Goal: Task Accomplishment & Management: Manage account settings

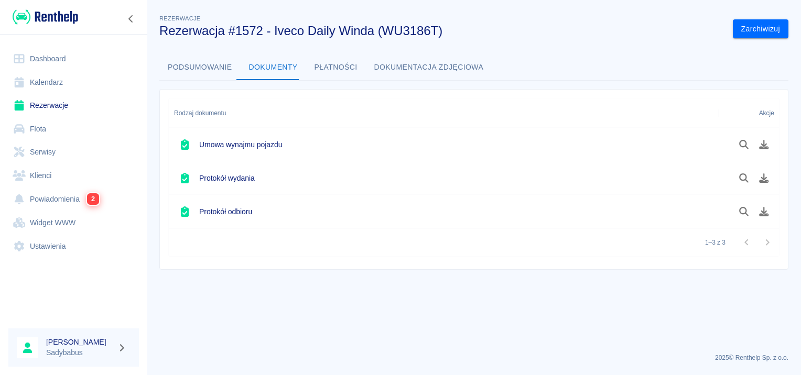
click at [36, 101] on link "Rezerwacje" at bounding box center [73, 106] width 130 height 24
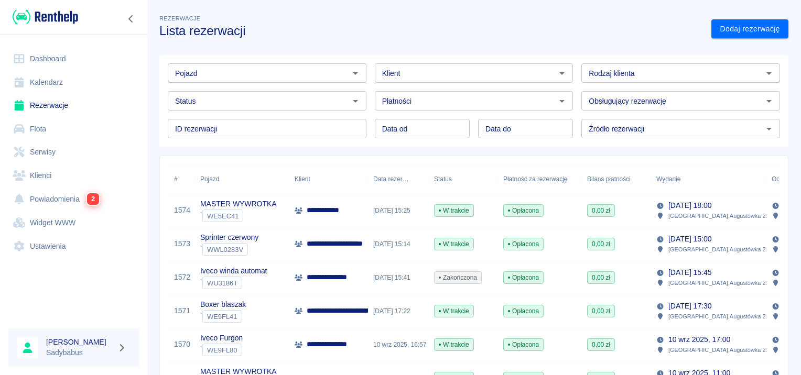
click at [725, 27] on link "Dodaj rezerwację" at bounding box center [749, 28] width 77 height 19
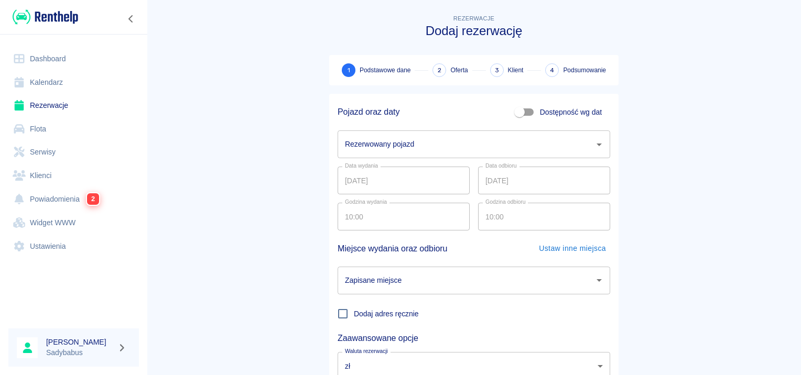
click at [379, 142] on input "Rezerwowany pojazd" at bounding box center [465, 144] width 247 height 18
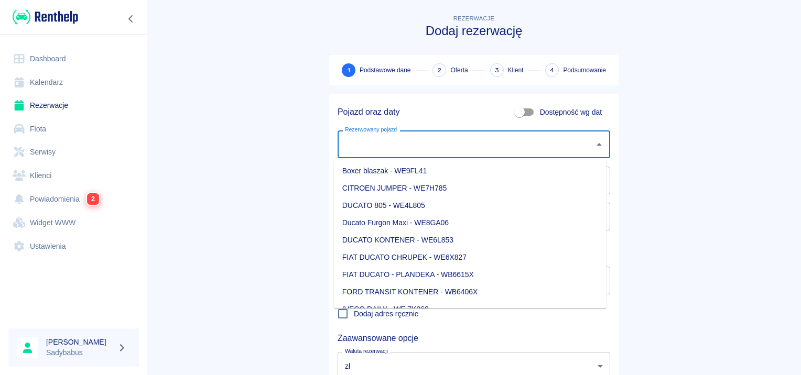
type input "s"
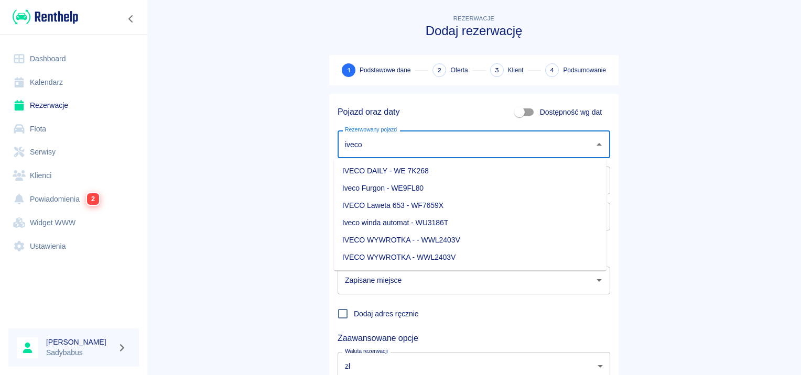
click at [419, 220] on li "Iveco winda automat - WU3186T" at bounding box center [470, 222] width 272 height 17
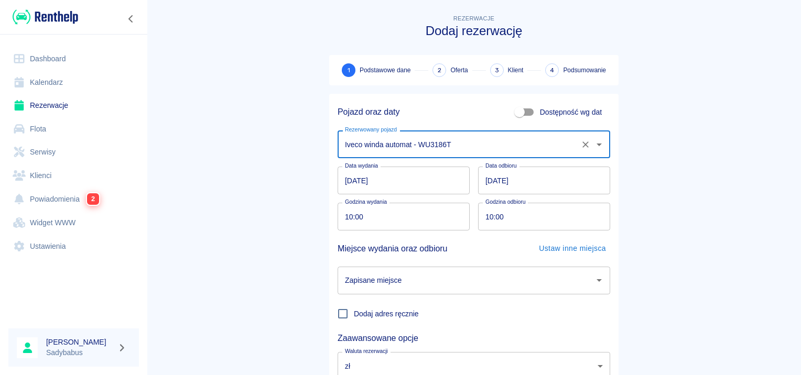
type input "Iveco winda automat - WU3186T"
click at [339, 216] on input "10:00" at bounding box center [399, 217] width 125 height 28
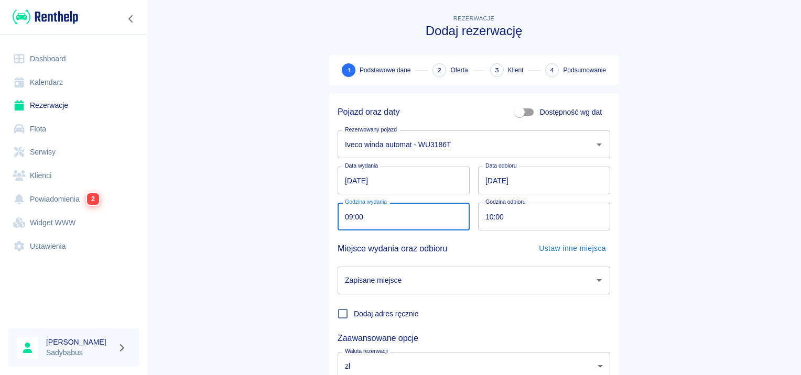
type input "09:00"
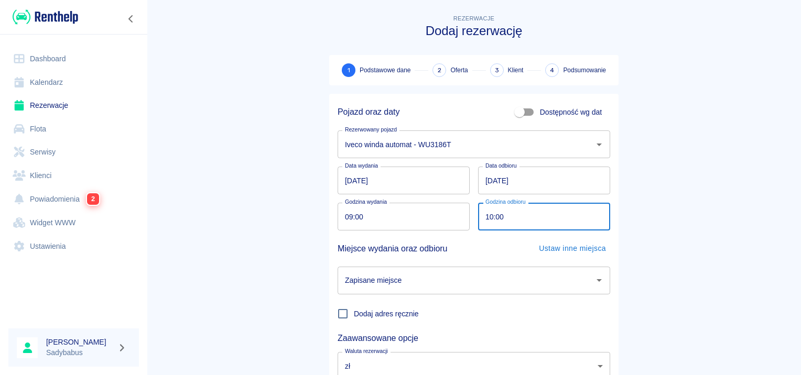
click at [484, 217] on input "10:00" at bounding box center [540, 217] width 125 height 28
type input "09:00"
click at [471, 273] on input "Zapisane miejsce" at bounding box center [465, 280] width 247 height 18
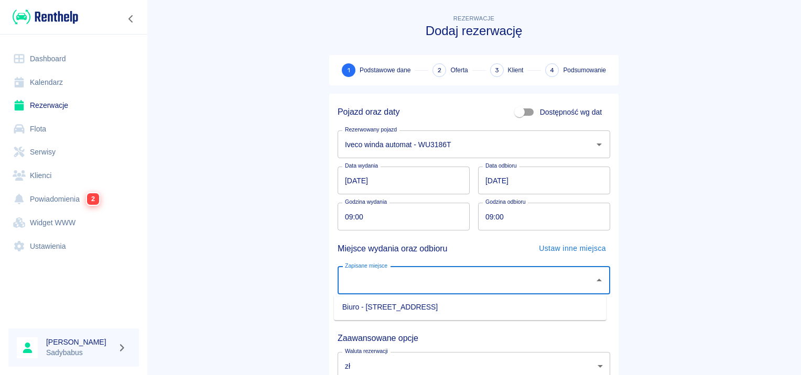
click at [459, 307] on li "Biuro - Warszawa, Augustówka 22A" at bounding box center [470, 307] width 272 height 17
type input "Biuro - Warszawa, Augustówka 22A"
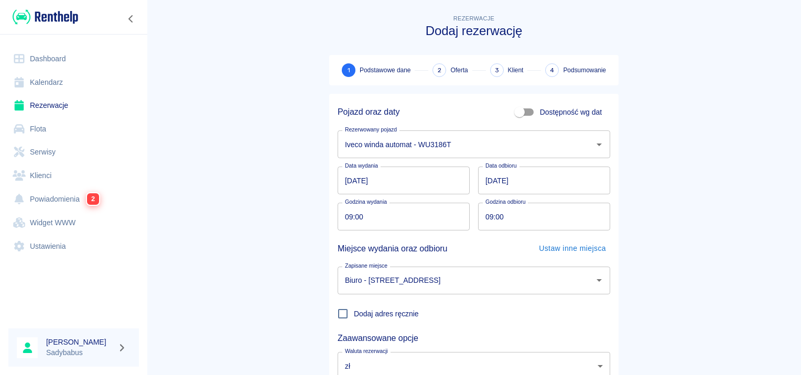
click at [666, 199] on main "Rezerwacje Dodaj rezerwację 1 Podstawowe dane 2 Oferta 3 Klient 4 Podsumowanie …" at bounding box center [474, 219] width 654 height 412
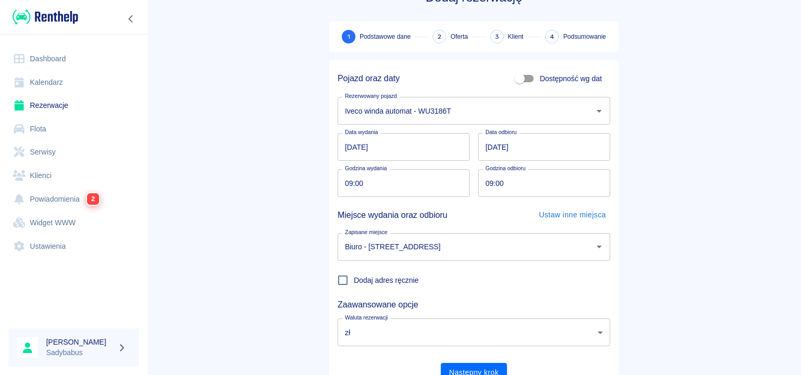
scroll to position [80, 0]
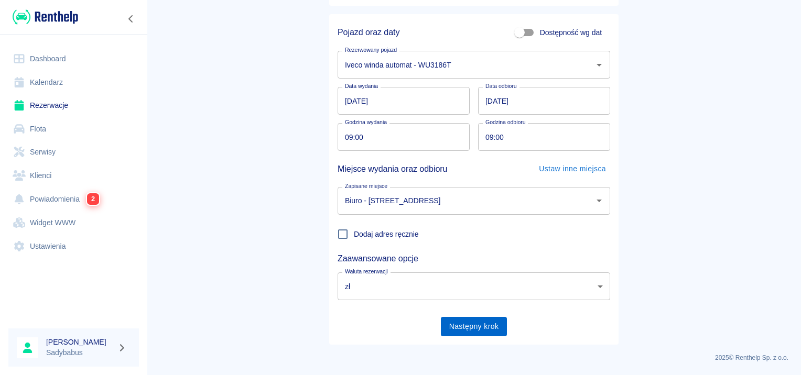
click at [473, 323] on button "Następny krok" at bounding box center [474, 326] width 67 height 19
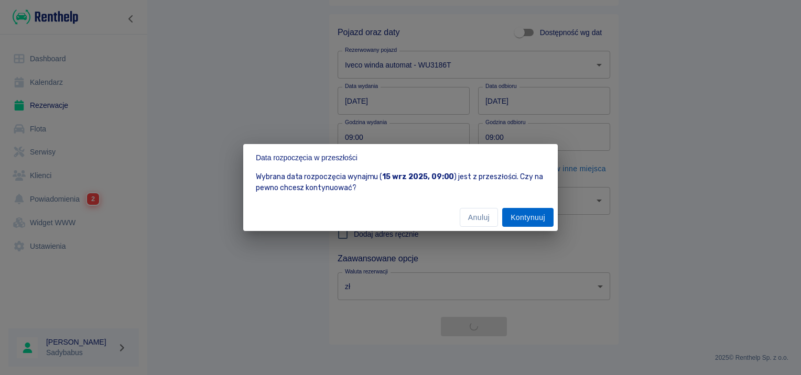
click at [524, 219] on button "Kontynuuj" at bounding box center [527, 217] width 51 height 19
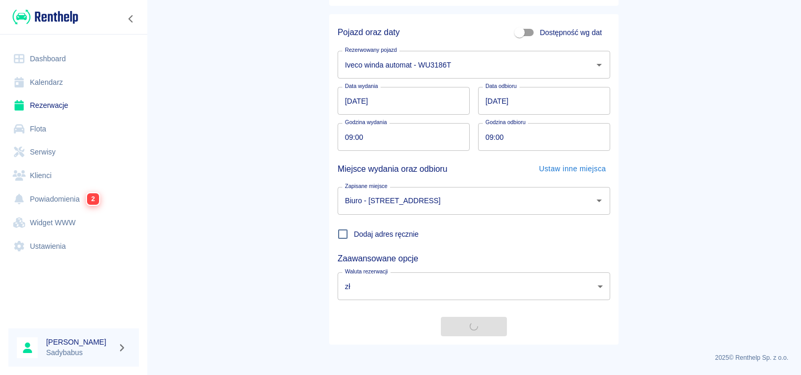
scroll to position [0, 0]
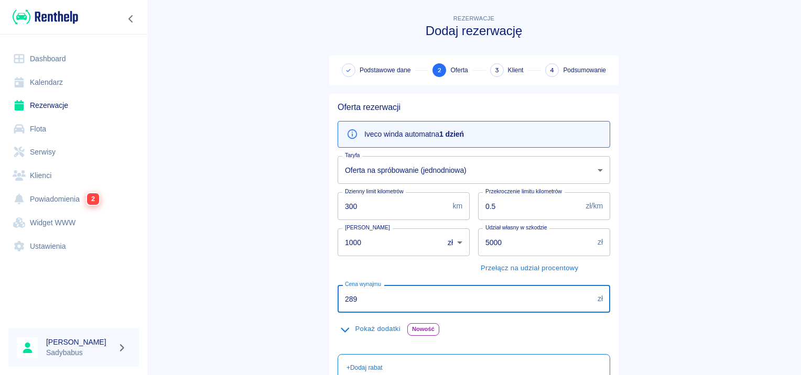
click at [386, 293] on input "289" at bounding box center [465, 299] width 256 height 28
click at [386, 295] on input "289" at bounding box center [465, 299] width 256 height 28
type input "355"
click at [279, 278] on main "Rezerwacje Dodaj rezerwację Podstawowe dane 2 Oferta 3 Klient 4 Podsumowanie Of…" at bounding box center [474, 273] width 654 height 520
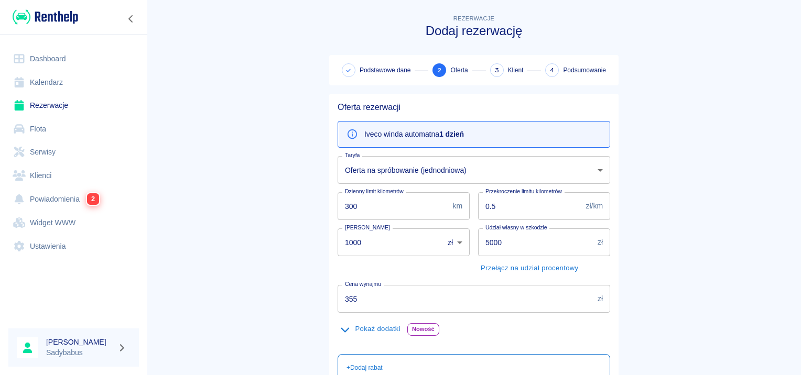
scroll to position [187, 0]
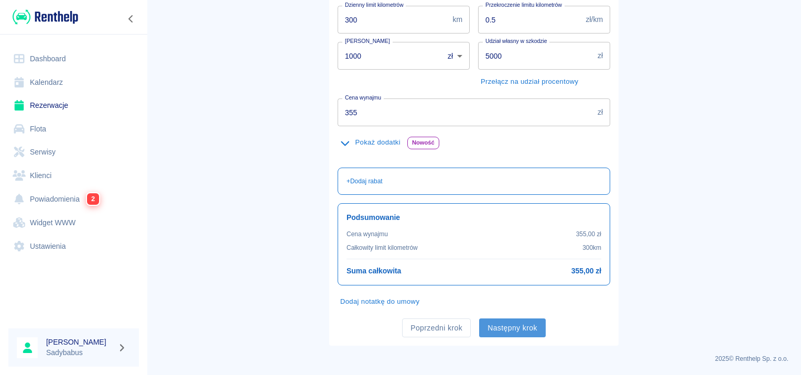
click at [503, 325] on button "Następny krok" at bounding box center [512, 328] width 67 height 19
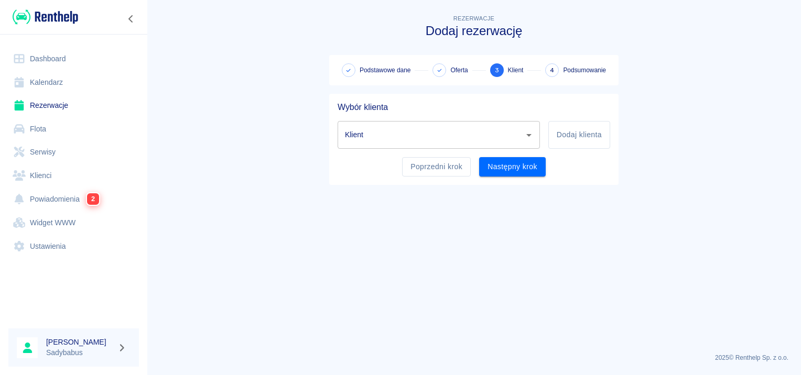
click at [412, 145] on div "Klient" at bounding box center [438, 135] width 202 height 28
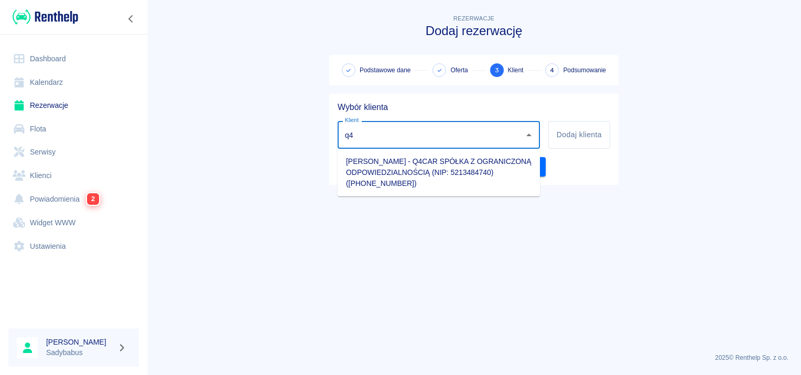
click at [419, 172] on li "Kazimierz Buczyński - Q4CAR SPÓŁKA Z OGRANICZONĄ ODPOWIEDZIALNOŚCIĄ (NIP: 52134…" at bounding box center [438, 172] width 202 height 39
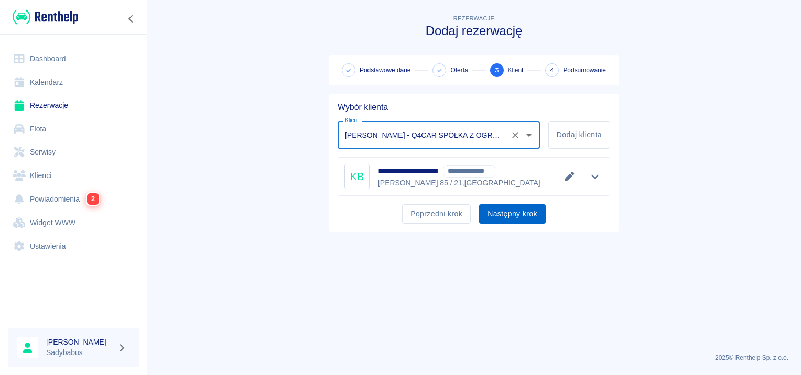
type input "Kazimierz Buczyński - Q4CAR SPÓŁKA Z OGRANICZONĄ ODPOWIEDZIALNOŚCIĄ (NIP: 52134…"
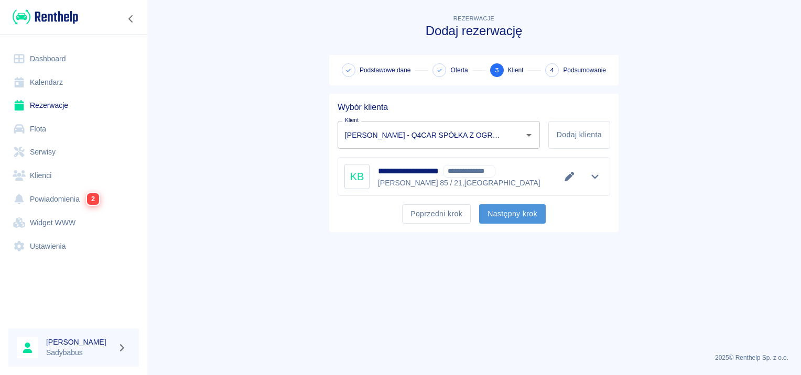
click at [502, 216] on button "Następny krok" at bounding box center [512, 213] width 67 height 19
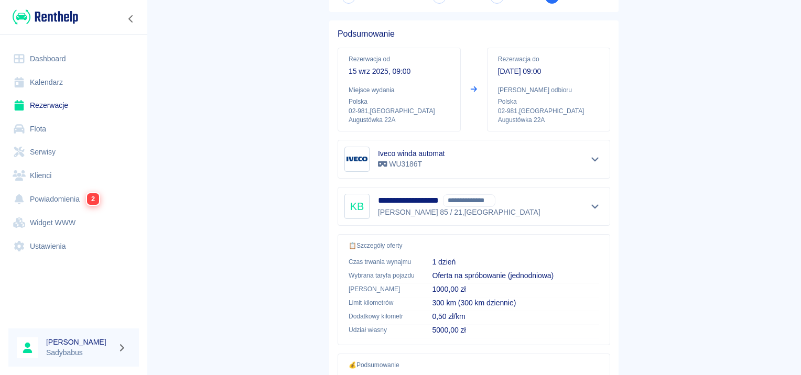
scroll to position [189, 0]
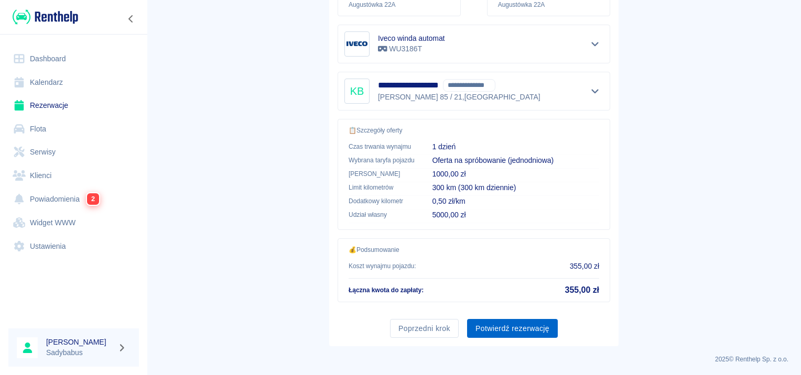
click at [498, 327] on button "Potwierdź rezerwację" at bounding box center [512, 328] width 91 height 19
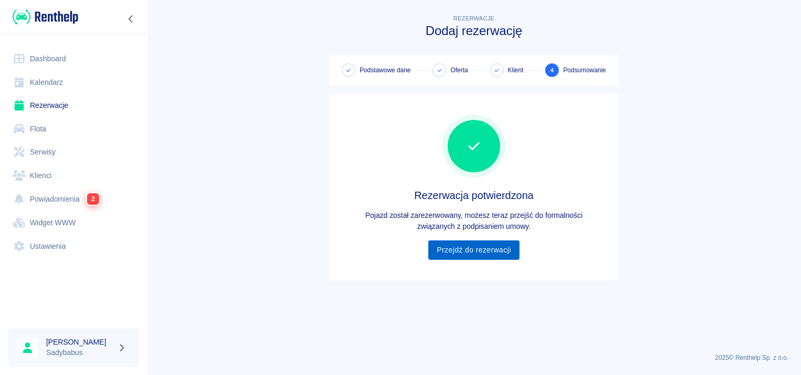
click at [461, 254] on link "Przejdź do rezerwacji" at bounding box center [473, 249] width 91 height 19
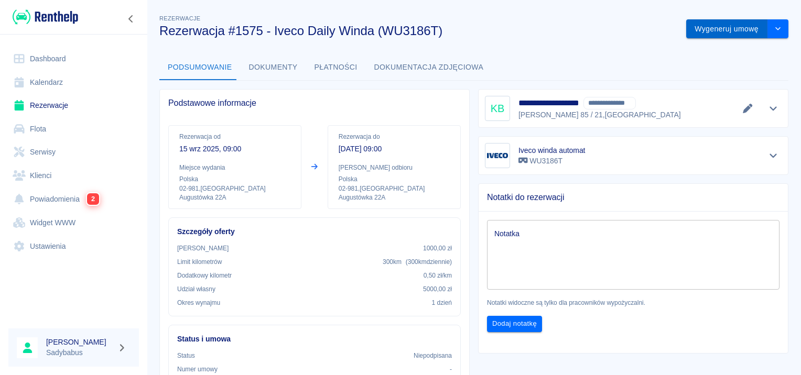
click at [704, 27] on button "Wygeneruj umowę" at bounding box center [726, 28] width 81 height 19
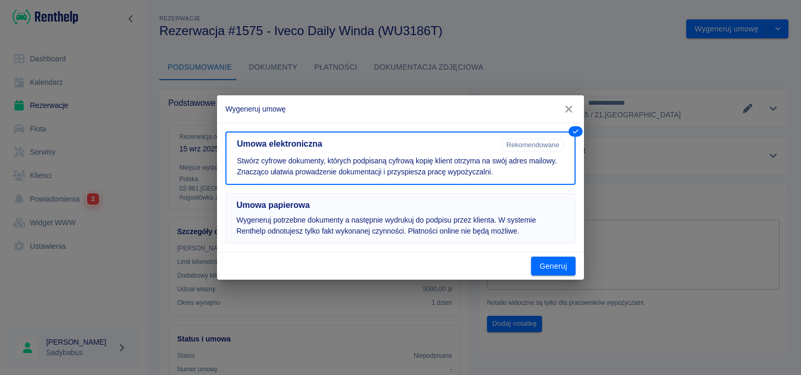
click at [346, 206] on h5 "Umowa papierowa" at bounding box center [400, 205] width 328 height 10
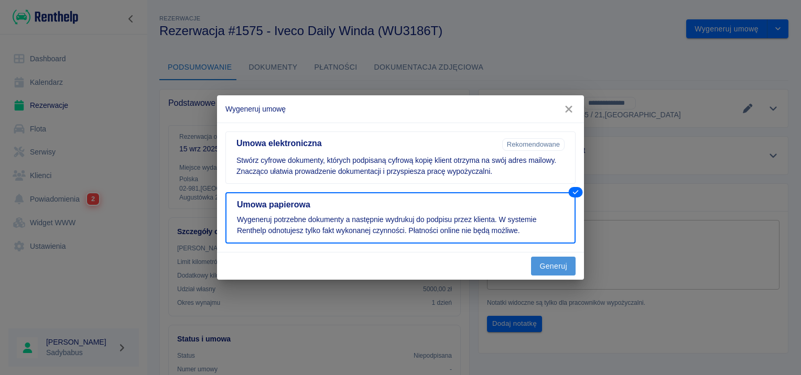
click at [541, 265] on button "Generuj" at bounding box center [553, 266] width 45 height 19
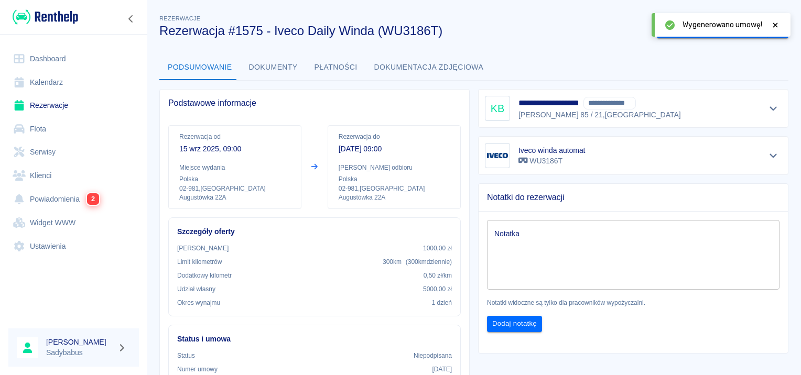
click at [276, 65] on button "Dokumenty" at bounding box center [272, 67] width 65 height 25
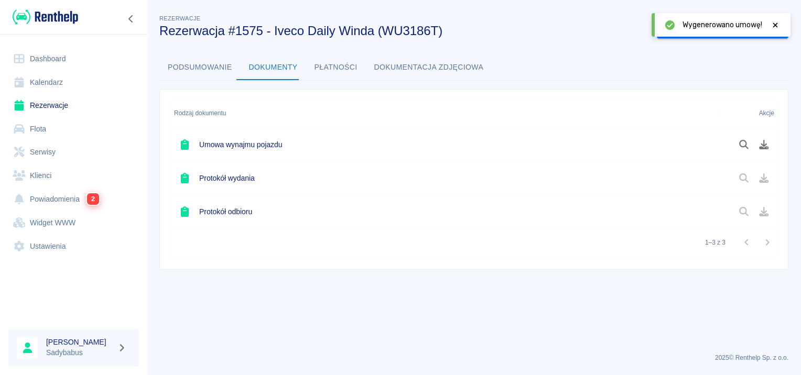
click at [776, 26] on icon at bounding box center [775, 25] width 5 height 5
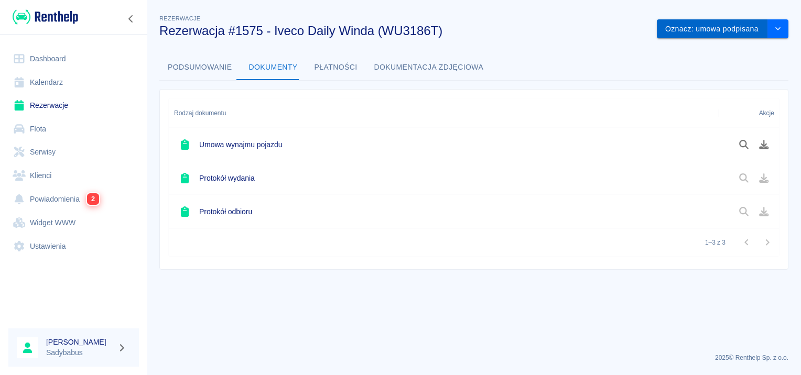
click at [737, 29] on button "Oznacz: umowa podpisana" at bounding box center [711, 28] width 111 height 19
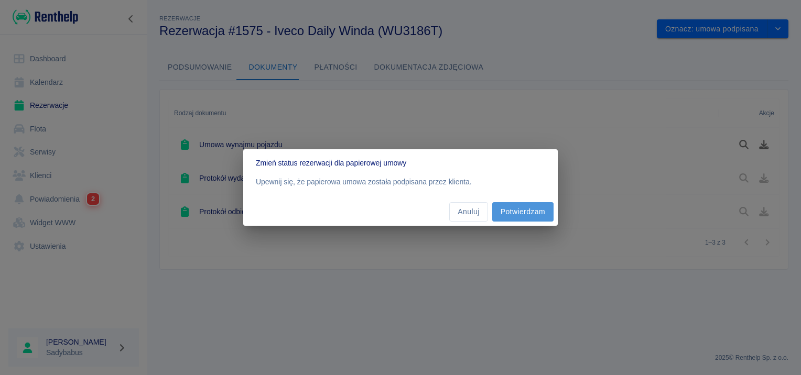
click at [515, 209] on button "Potwierdzam" at bounding box center [522, 211] width 61 height 19
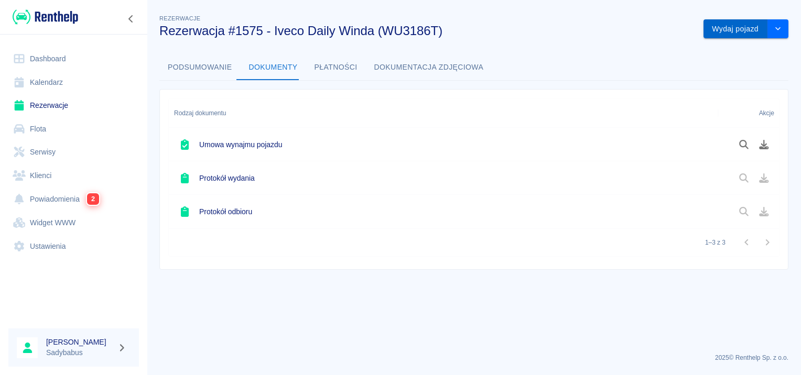
click at [736, 29] on button "Wydaj pojazd" at bounding box center [735, 28] width 64 height 19
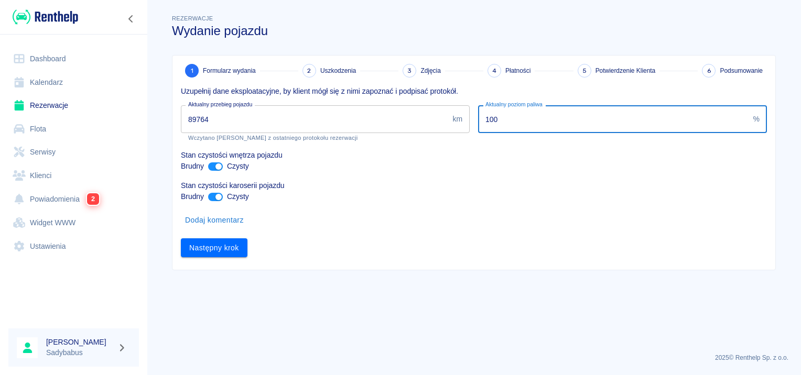
drag, startPoint x: 523, startPoint y: 116, endPoint x: 425, endPoint y: 122, distance: 98.1
click at [425, 122] on div "Uzupełnij dane eksploatacyjne, by klient mógł się z nimi zapoznać i podpisać pr…" at bounding box center [469, 168] width 594 height 180
click at [243, 243] on button "Następny krok" at bounding box center [214, 247] width 67 height 19
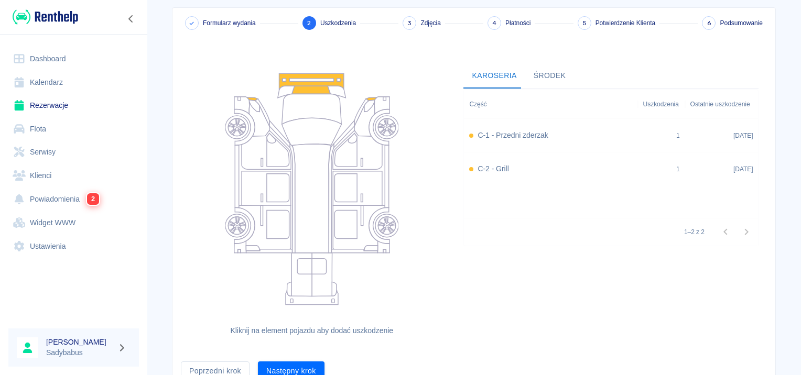
scroll to position [96, 0]
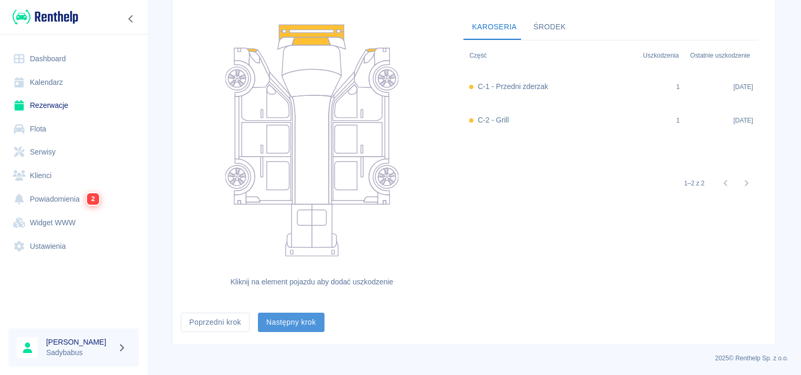
click at [300, 323] on button "Następny krok" at bounding box center [291, 322] width 67 height 19
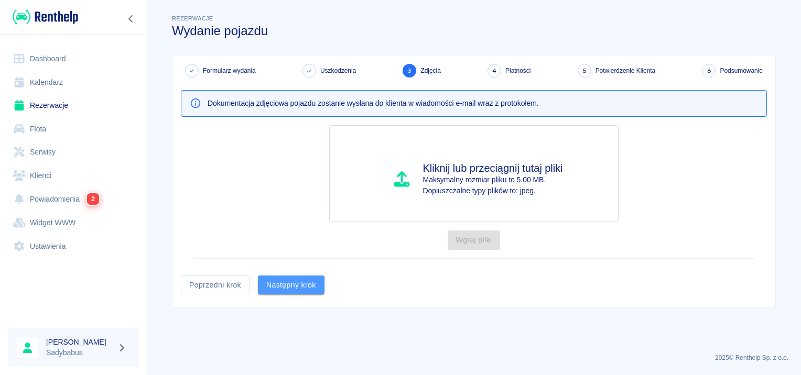
click at [321, 282] on button "Następny krok" at bounding box center [291, 285] width 67 height 19
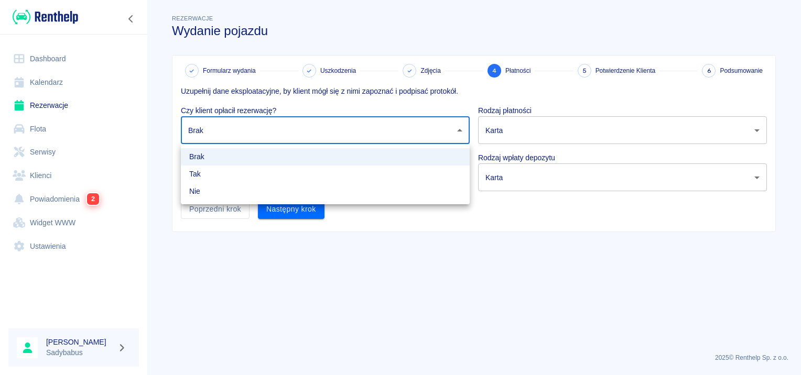
click at [257, 140] on body "Używamy plików Cookies, by zapewnić Ci najlepsze możliwe doświadczenie. Aby dow…" at bounding box center [400, 187] width 801 height 375
click at [261, 172] on li "Tak" at bounding box center [325, 174] width 289 height 17
type input "true"
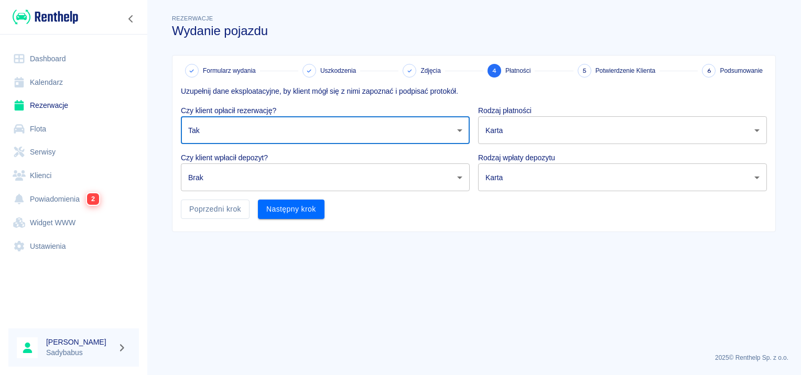
click at [268, 178] on body "Używamy plików Cookies, by zapewnić Ci najlepsze możliwe doświadczenie. Aby dow…" at bounding box center [400, 187] width 801 height 375
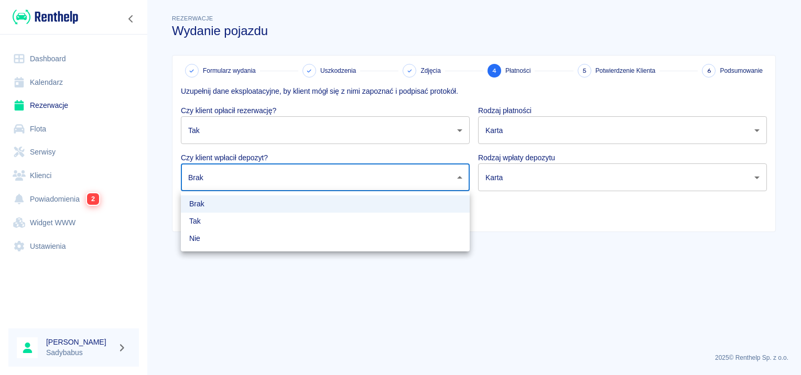
click at [258, 221] on li "Tak" at bounding box center [325, 221] width 289 height 17
type input "true"
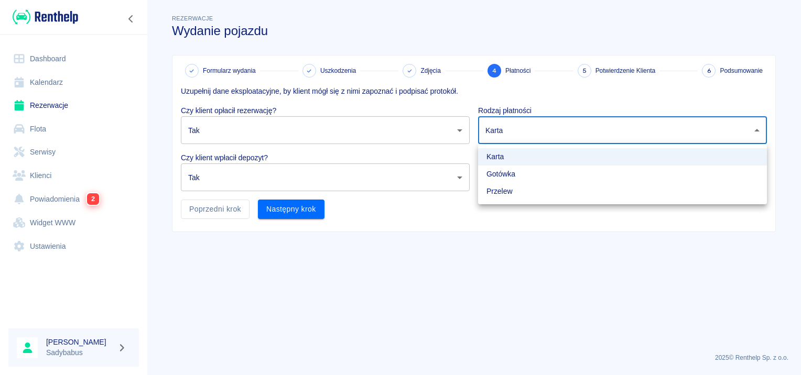
click at [564, 132] on body "Używamy plików Cookies, by zapewnić Ci najlepsze możliwe doświadczenie. Aby dow…" at bounding box center [400, 187] width 801 height 375
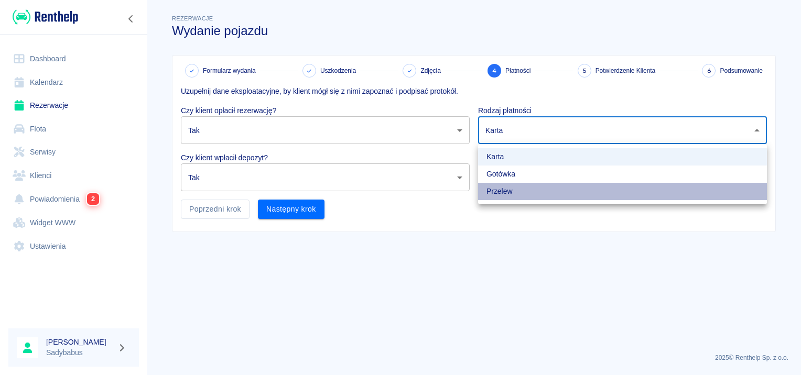
click at [531, 191] on li "Przelew" at bounding box center [622, 191] width 289 height 17
type input "bank_transfer"
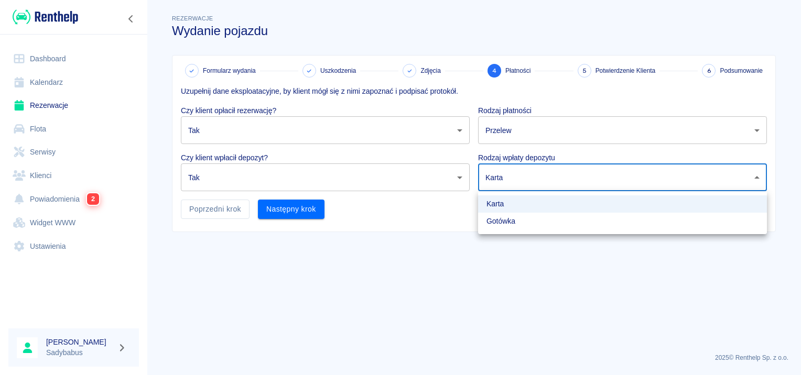
click at [523, 168] on body "Używamy plików Cookies, by zapewnić Ci najlepsze możliwe doświadczenie. Aby dow…" at bounding box center [400, 187] width 801 height 375
click at [406, 235] on div at bounding box center [400, 187] width 801 height 375
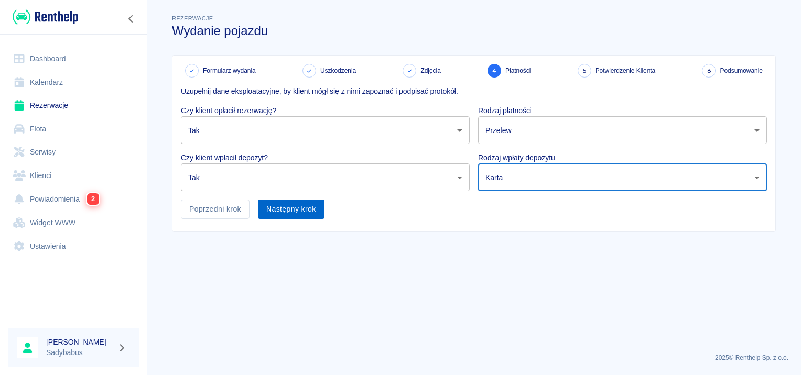
click at [317, 201] on button "Następny krok" at bounding box center [291, 209] width 67 height 19
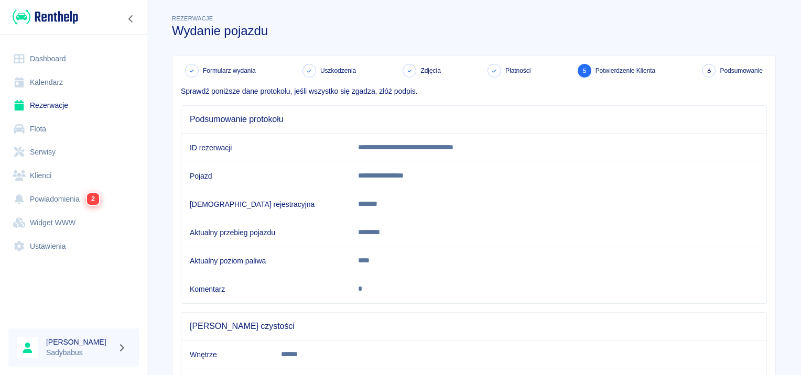
scroll to position [92, 0]
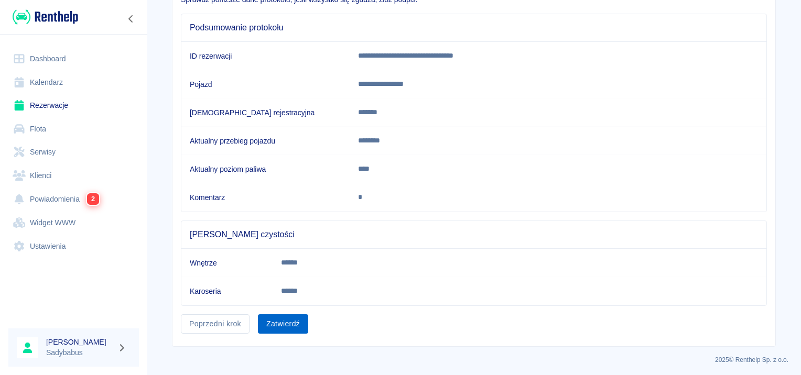
click at [283, 314] on button "Zatwierdź" at bounding box center [283, 323] width 50 height 19
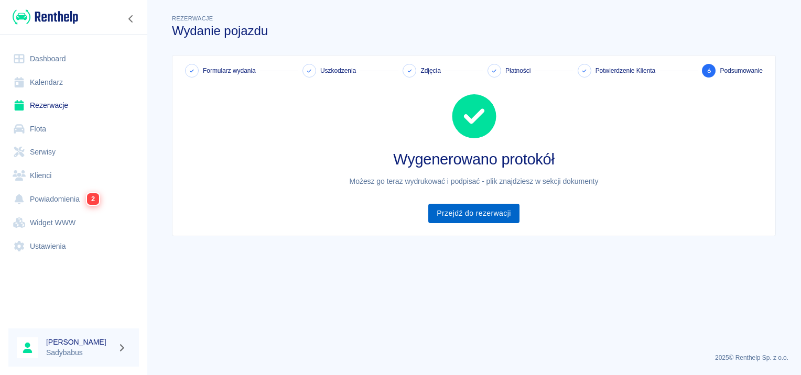
click at [484, 210] on link "Przejdź do rezerwacji" at bounding box center [473, 213] width 91 height 19
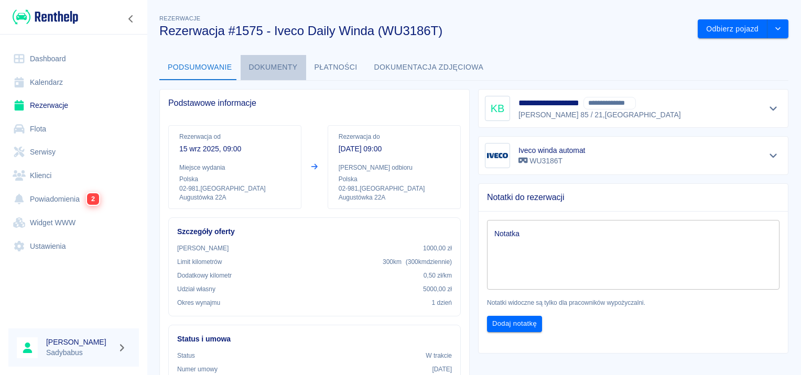
click at [272, 66] on button "Dokumenty" at bounding box center [272, 67] width 65 height 25
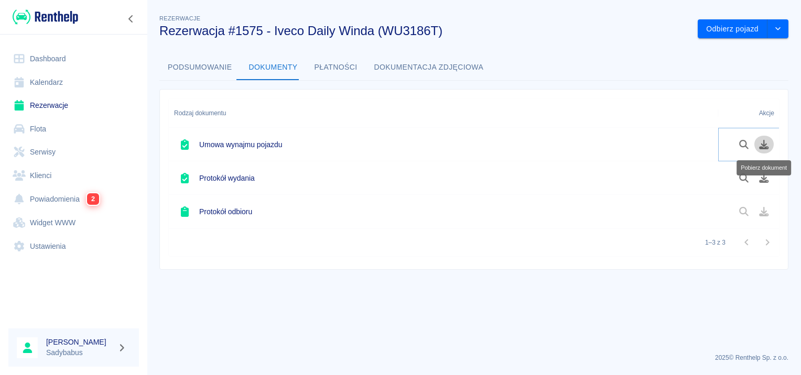
click at [757, 145] on button "Pobierz dokument" at bounding box center [763, 145] width 20 height 18
click at [763, 176] on icon "Pobierz dokument" at bounding box center [764, 177] width 12 height 9
